Goal: Navigation & Orientation: Find specific page/section

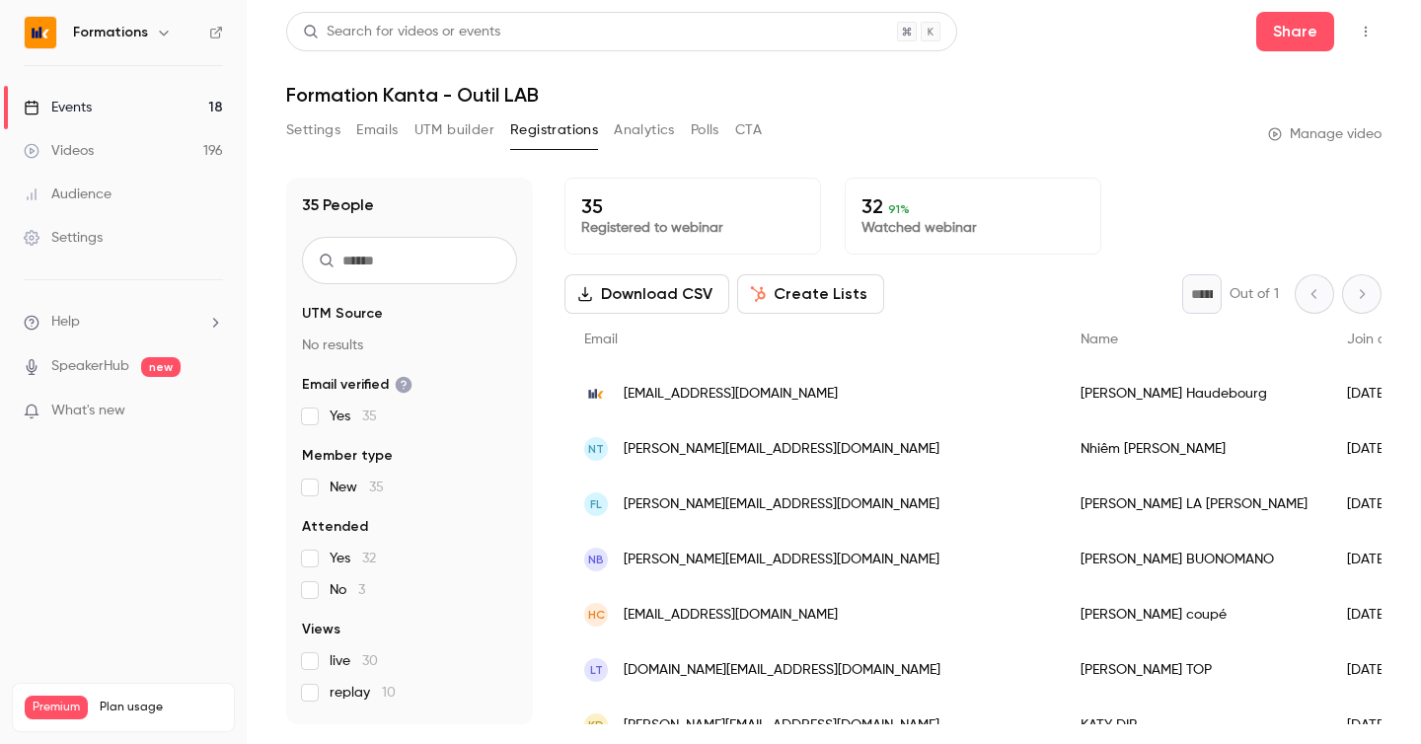
click at [126, 99] on link "Events 18" at bounding box center [123, 107] width 247 height 43
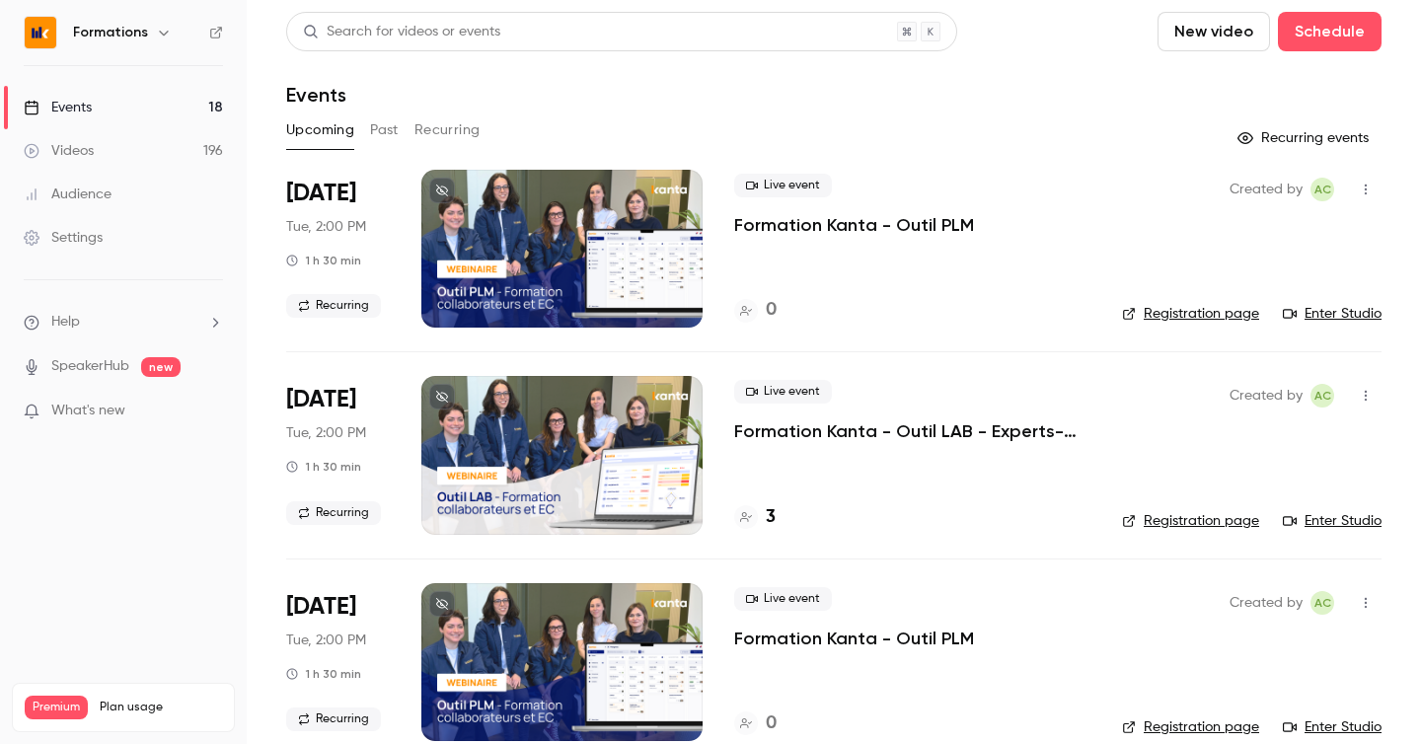
click at [111, 27] on h6 "Formations" at bounding box center [110, 33] width 75 height 20
click at [162, 31] on icon "button" at bounding box center [164, 33] width 16 height 16
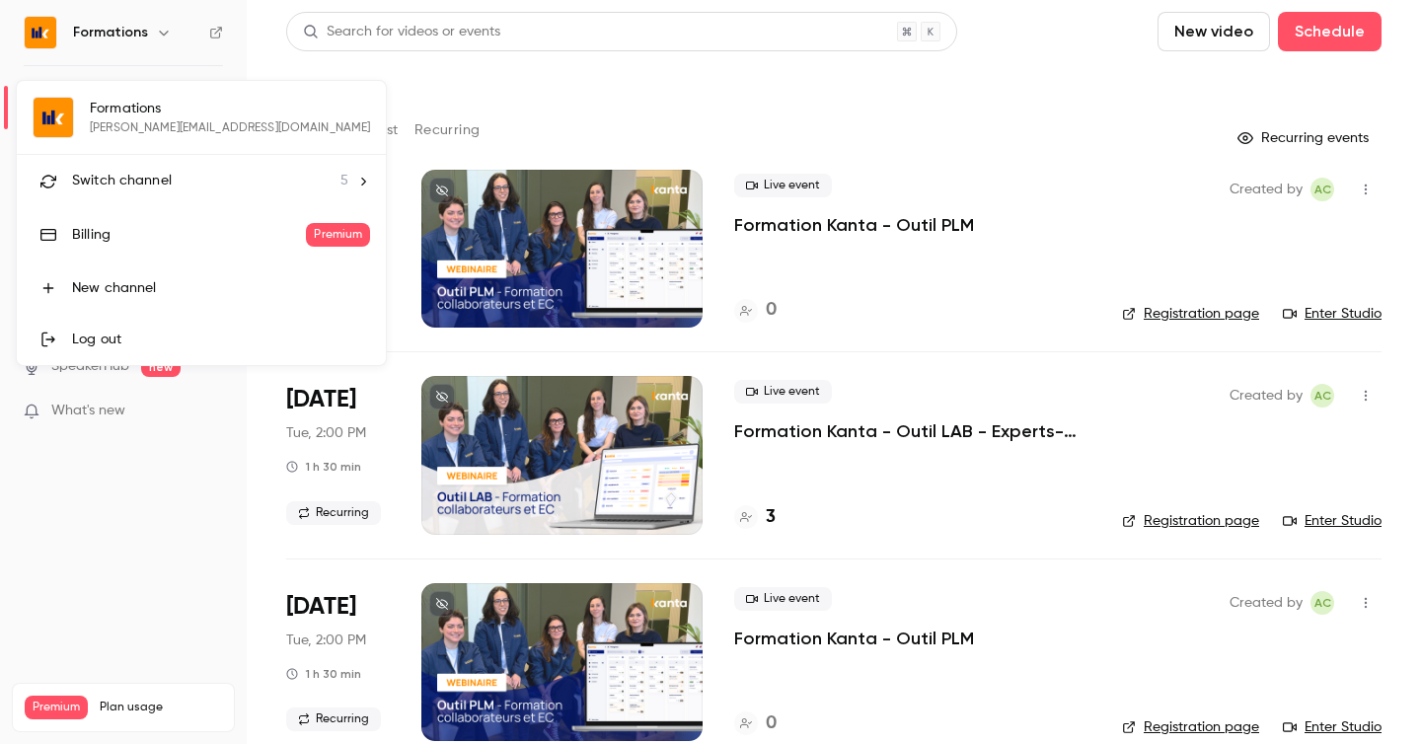
click at [147, 186] on span "Switch channel" at bounding box center [122, 181] width 100 height 21
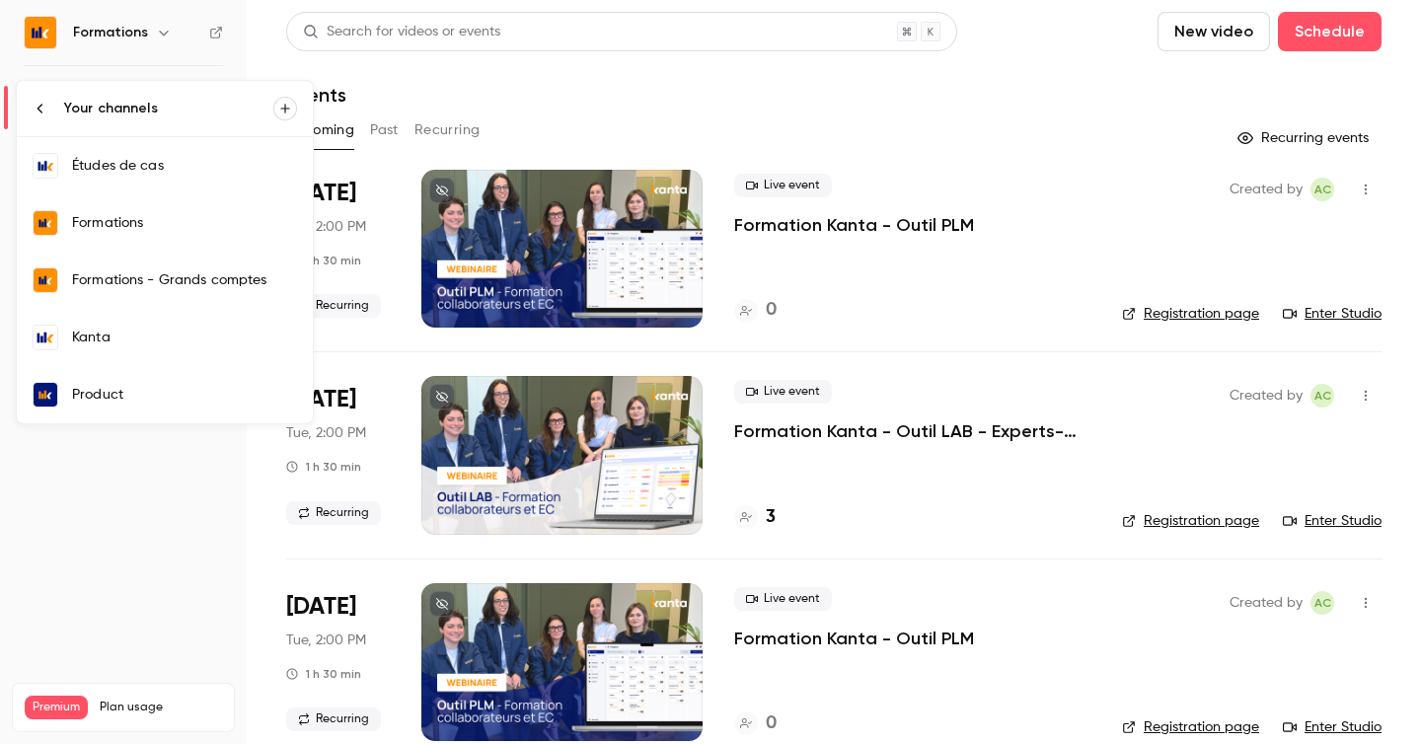
click at [198, 351] on link "Kanta" at bounding box center [165, 337] width 296 height 57
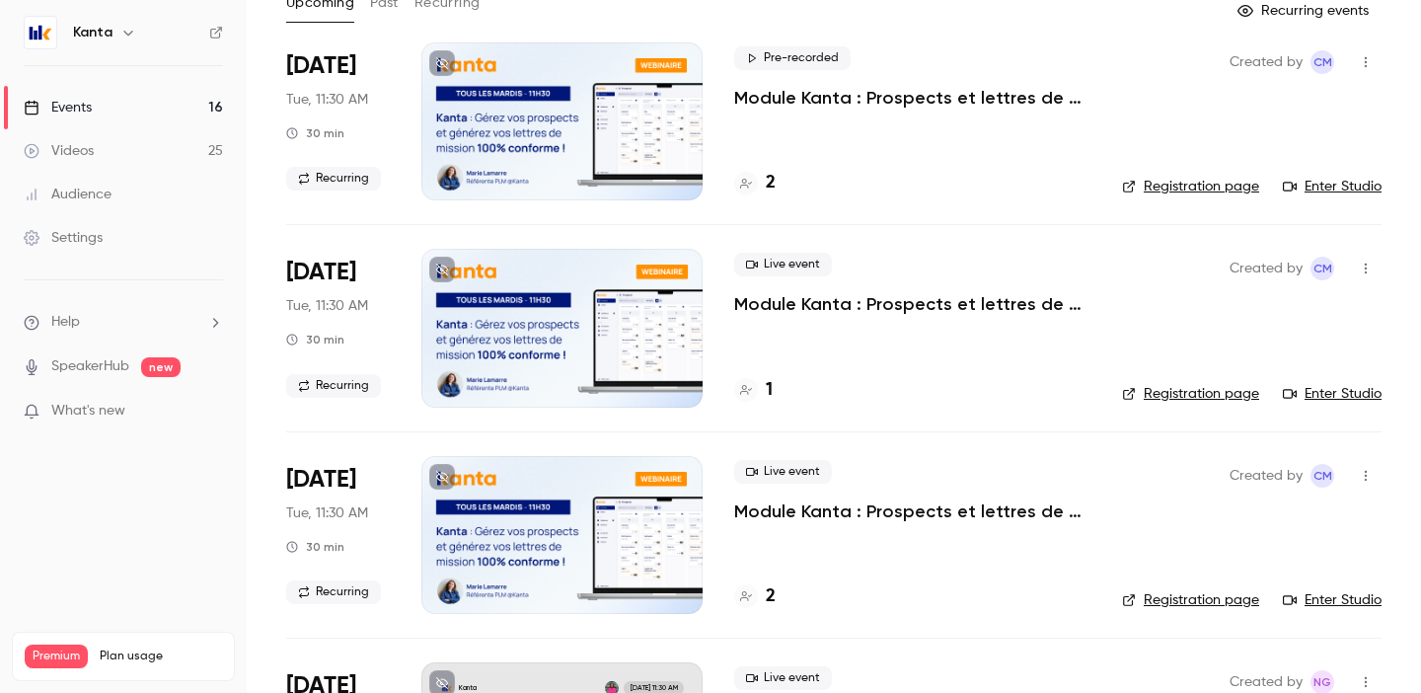
scroll to position [182, 0]
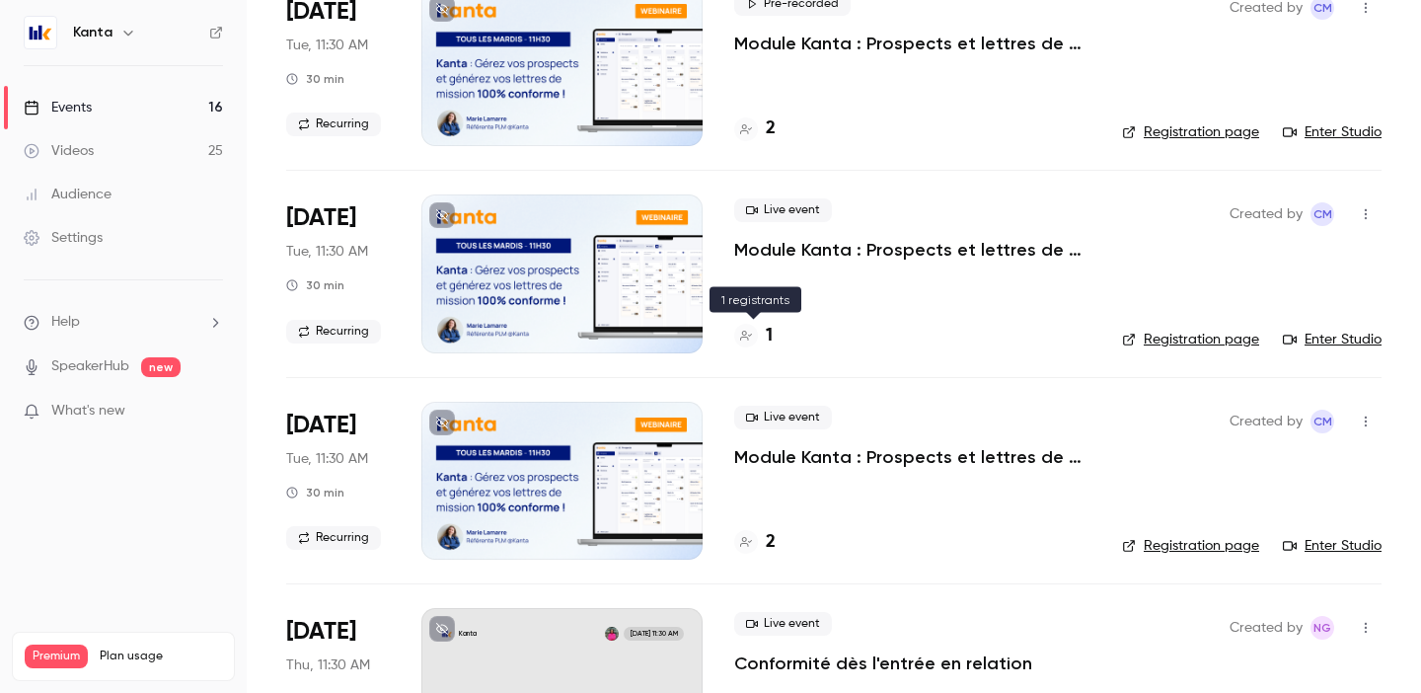
click at [766, 330] on h4 "1" at bounding box center [769, 336] width 7 height 27
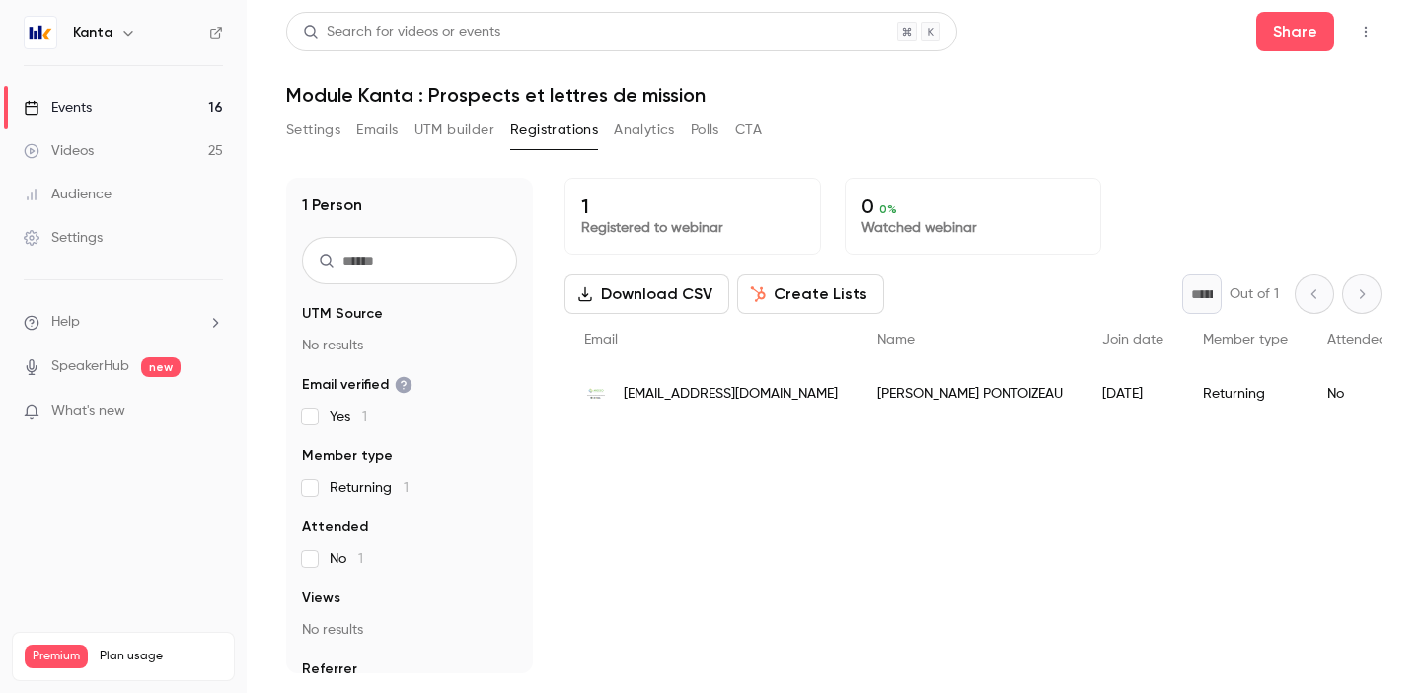
click at [707, 477] on div "1 Registered to webinar 0 0 % Watched webinar Download CSV Create Lists * Out o…" at bounding box center [973, 425] width 817 height 495
click at [181, 113] on link "Events 16" at bounding box center [123, 107] width 247 height 43
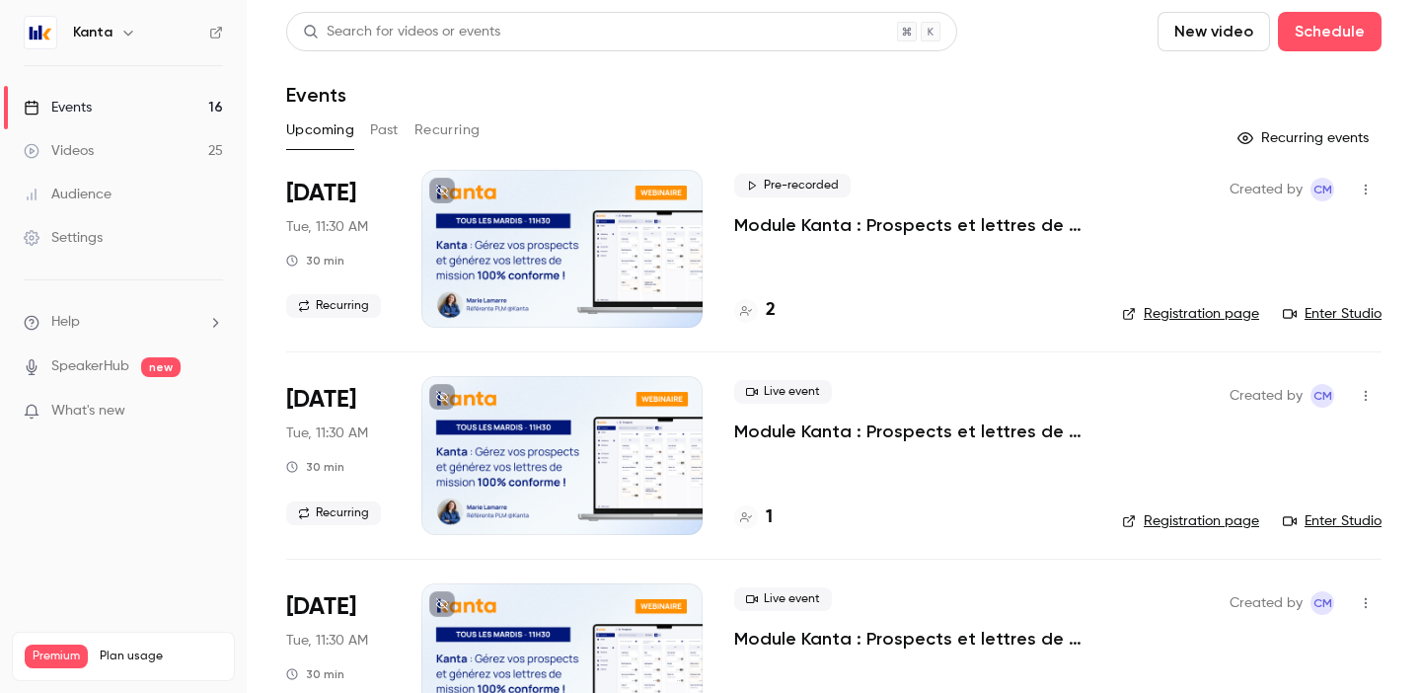
click at [1197, 528] on link "Registration page" at bounding box center [1190, 521] width 137 height 20
